Goal: Find specific page/section

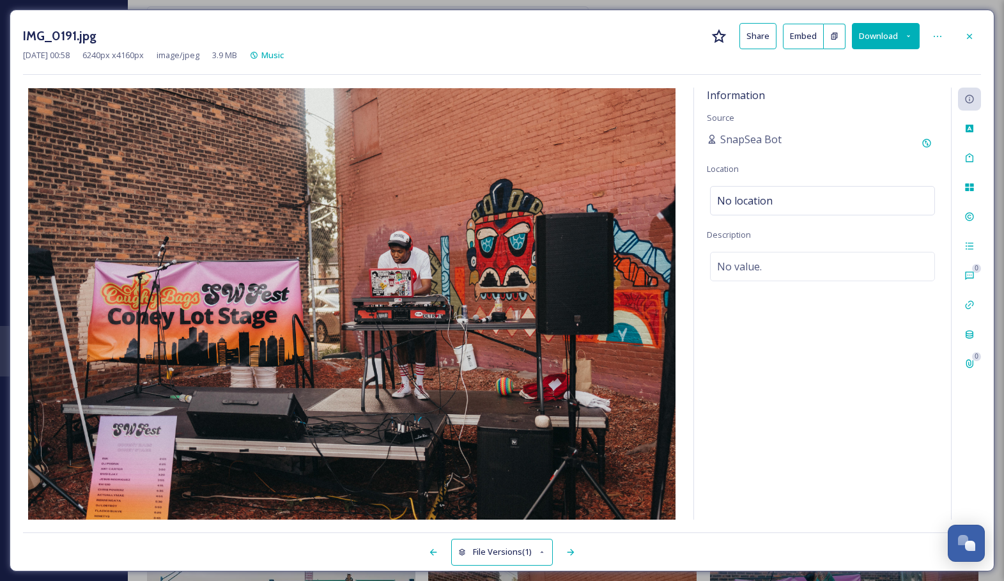
scroll to position [192, 0]
click at [977, 29] on div at bounding box center [969, 36] width 23 height 23
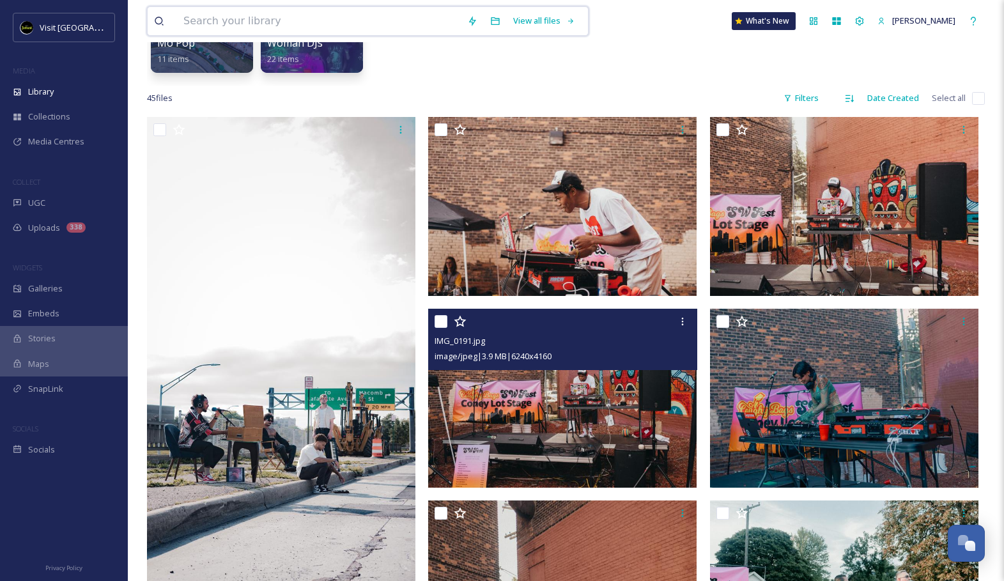
click at [362, 31] on input at bounding box center [319, 21] width 284 height 28
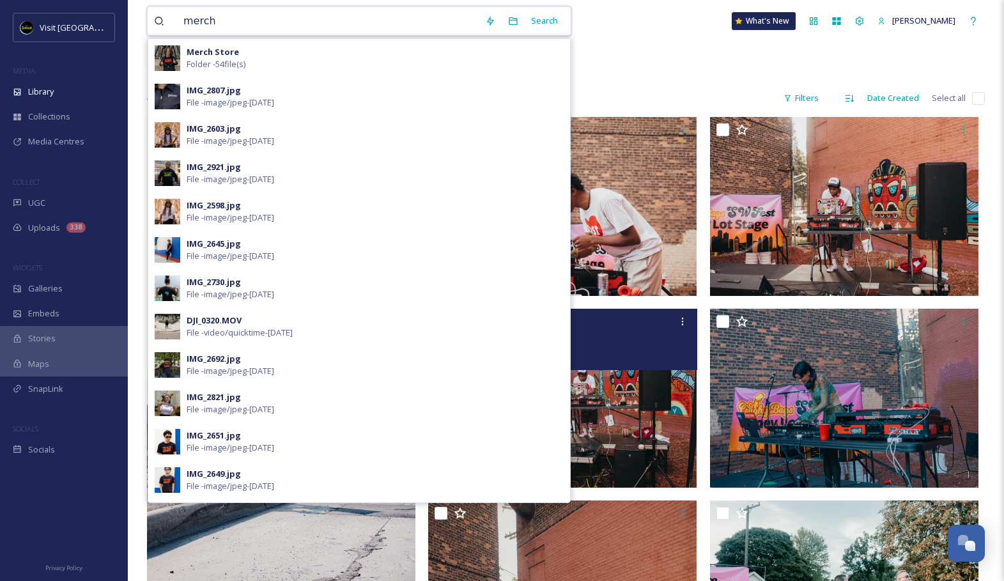
drag, startPoint x: 265, startPoint y: 16, endPoint x: 173, endPoint y: 19, distance: 91.4
click at [173, 19] on div "merch" at bounding box center [316, 21] width 325 height 28
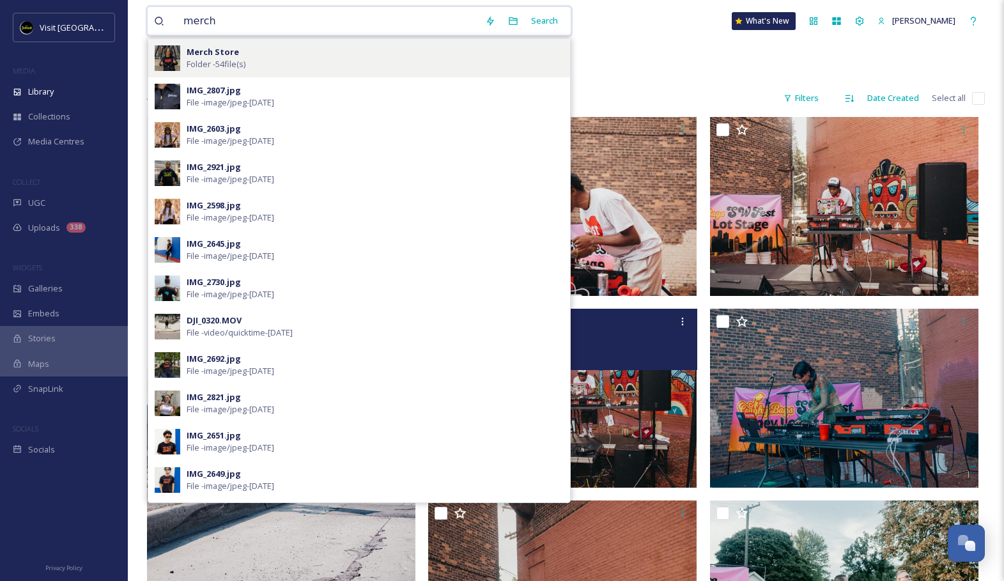
type input "merch"
click at [197, 56] on strong "Merch Store" at bounding box center [213, 52] width 52 height 12
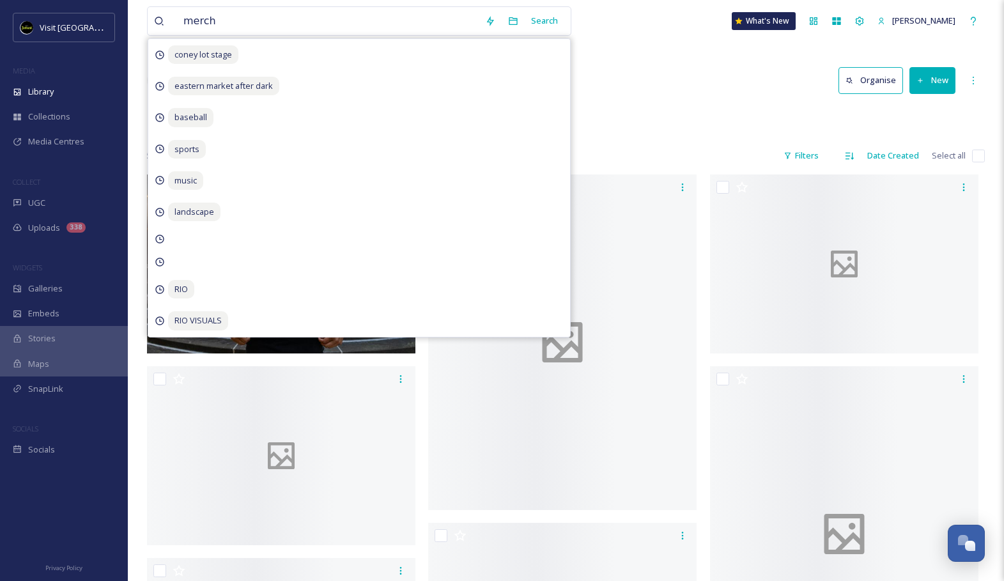
click at [657, 86] on div "Library Organise New" at bounding box center [566, 80] width 838 height 38
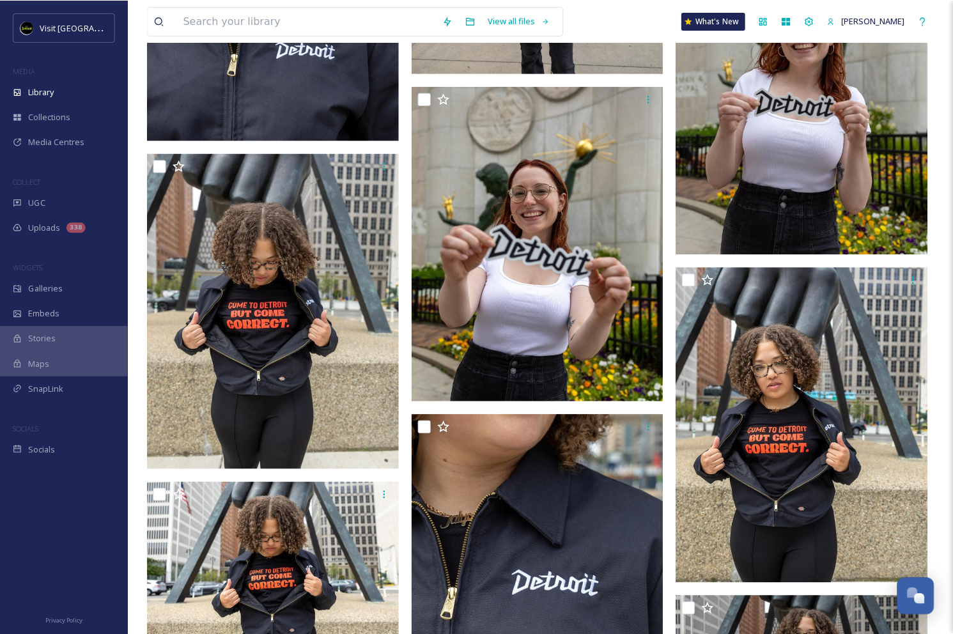
scroll to position [1579, 0]
